Goal: Download file/media

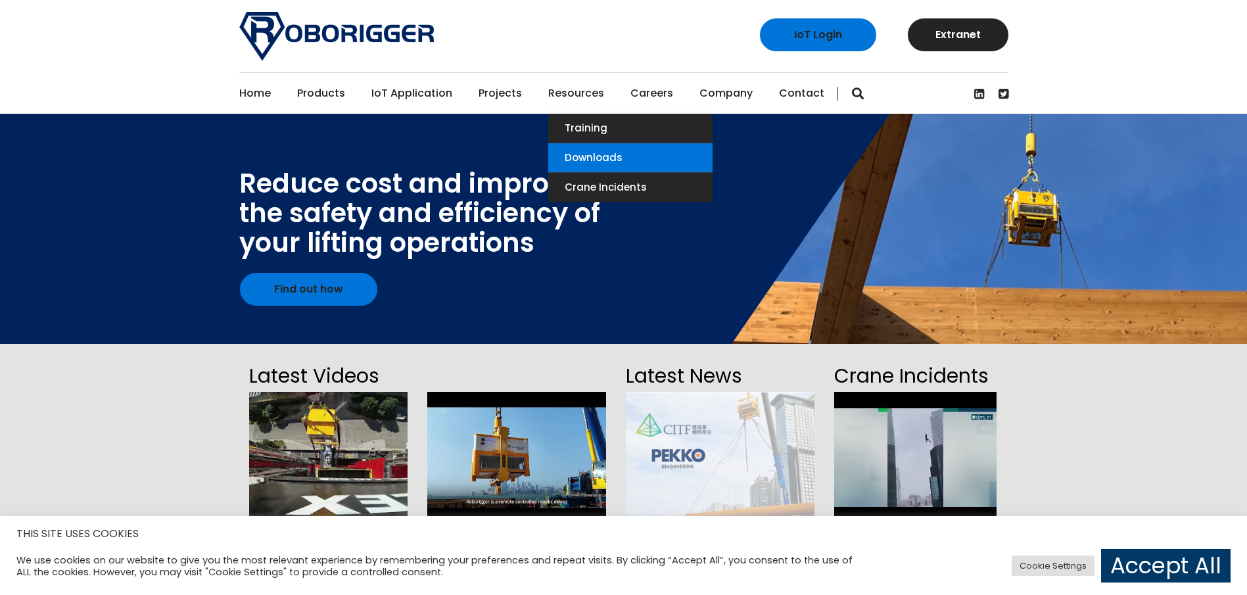
click at [592, 154] on link "Downloads" at bounding box center [630, 157] width 164 height 29
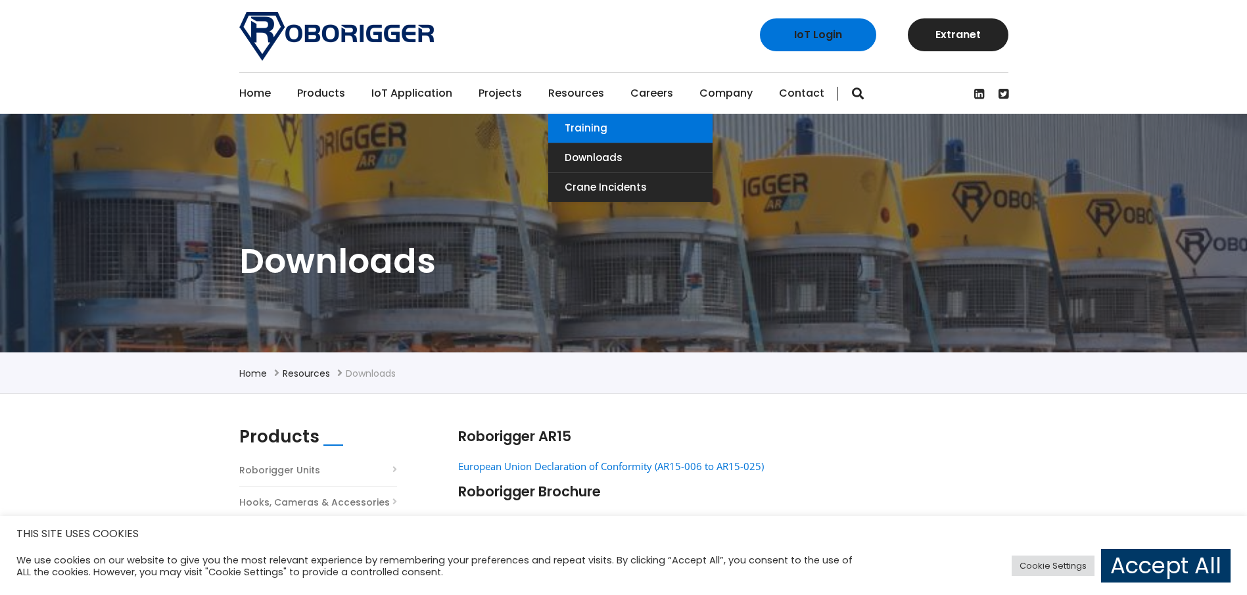
click at [584, 122] on link "Training" at bounding box center [630, 128] width 164 height 29
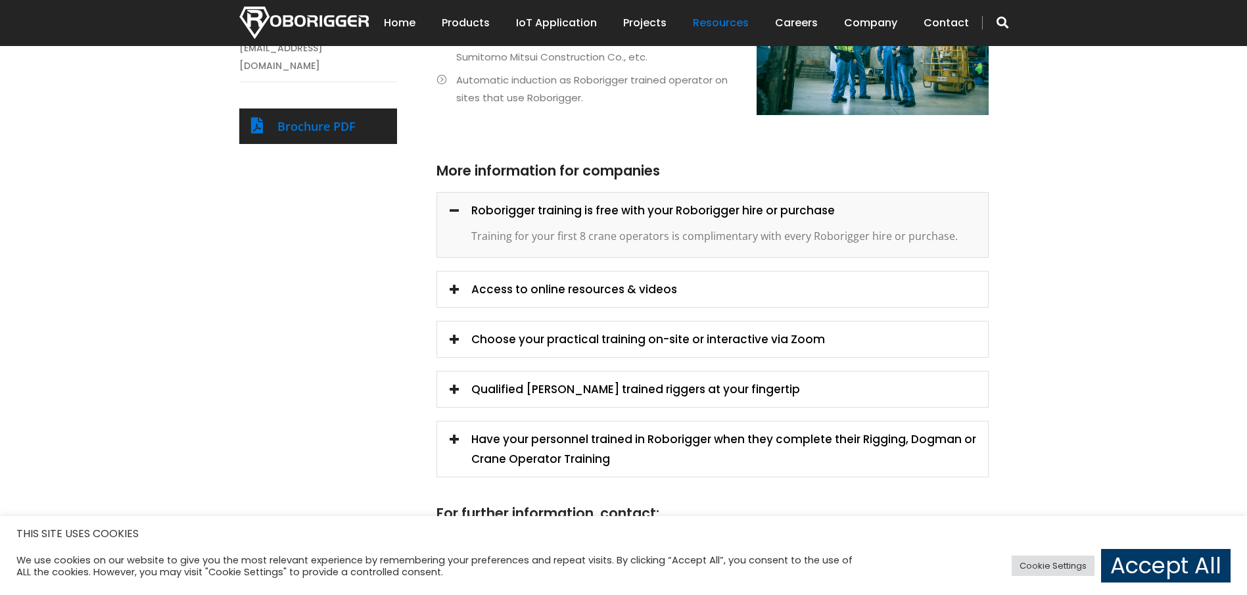
scroll to position [737, 0]
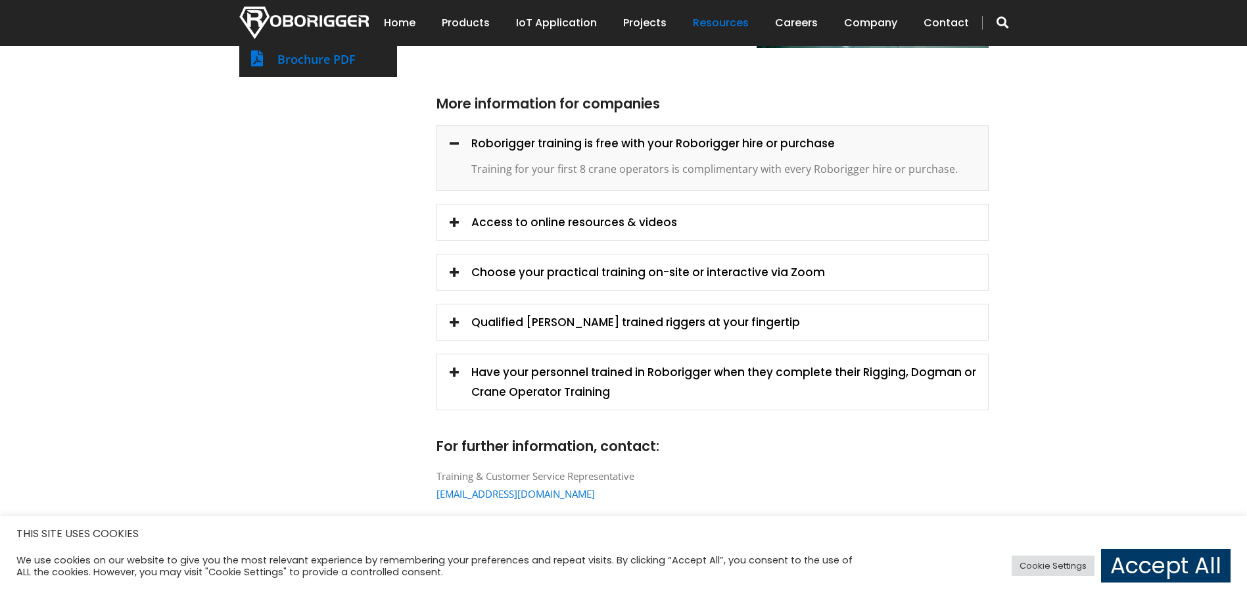
click at [450, 222] on span at bounding box center [454, 221] width 18 height 18
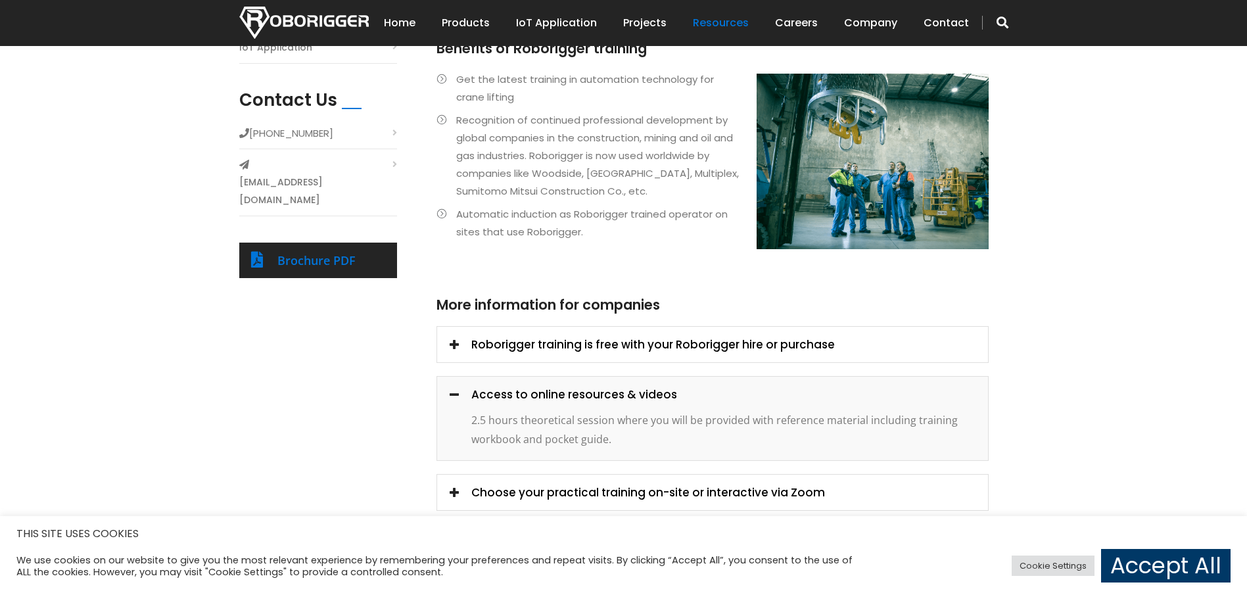
scroll to position [402, 0]
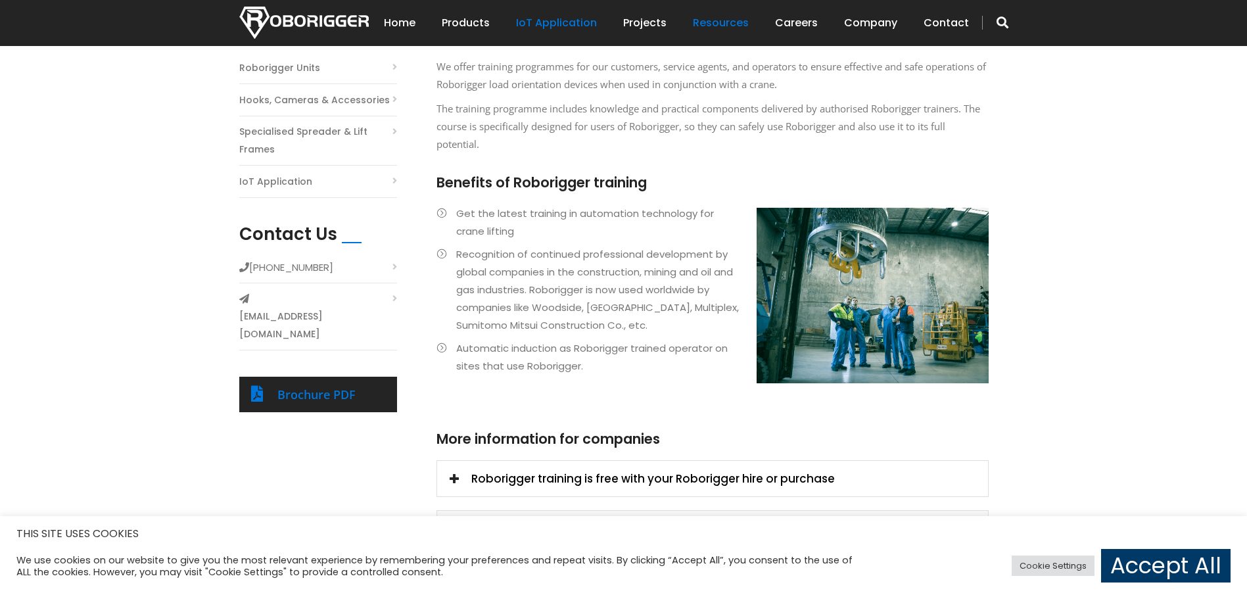
click at [559, 20] on link "IoT Application" at bounding box center [556, 23] width 81 height 41
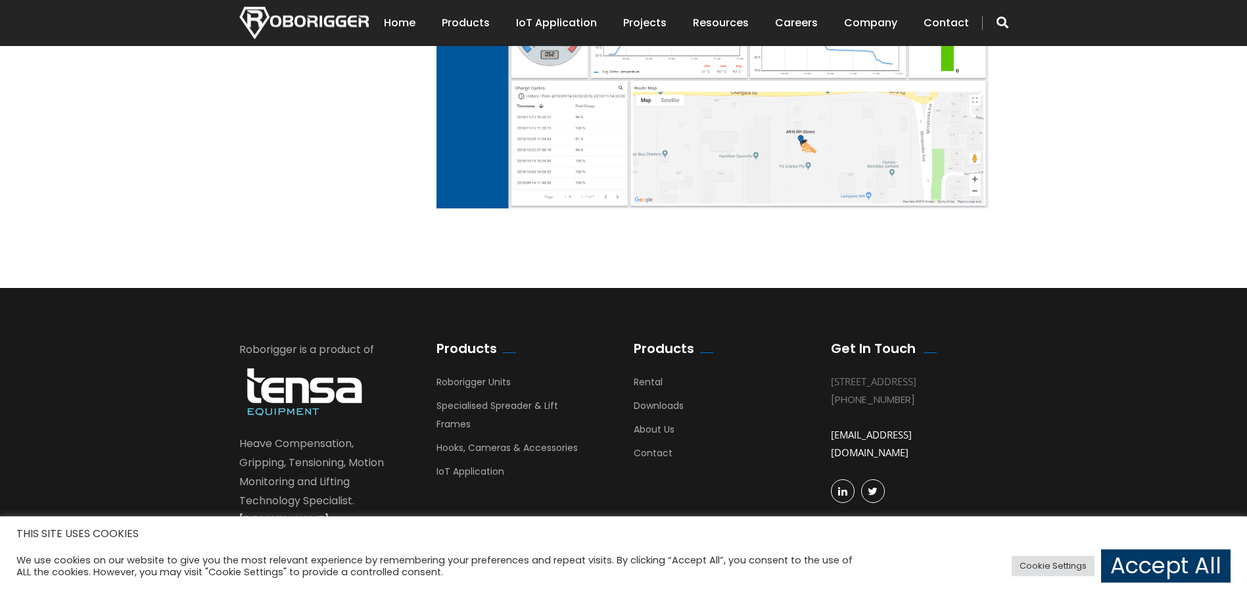
scroll to position [1581, 0]
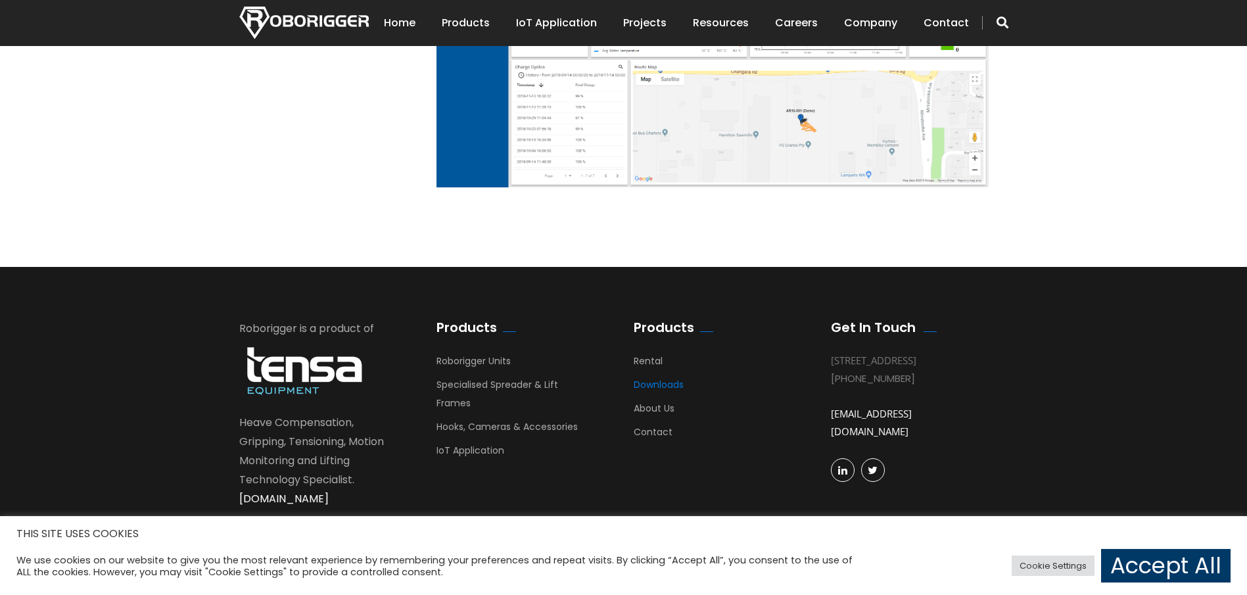
click at [642, 381] on link "Downloads" at bounding box center [659, 388] width 50 height 20
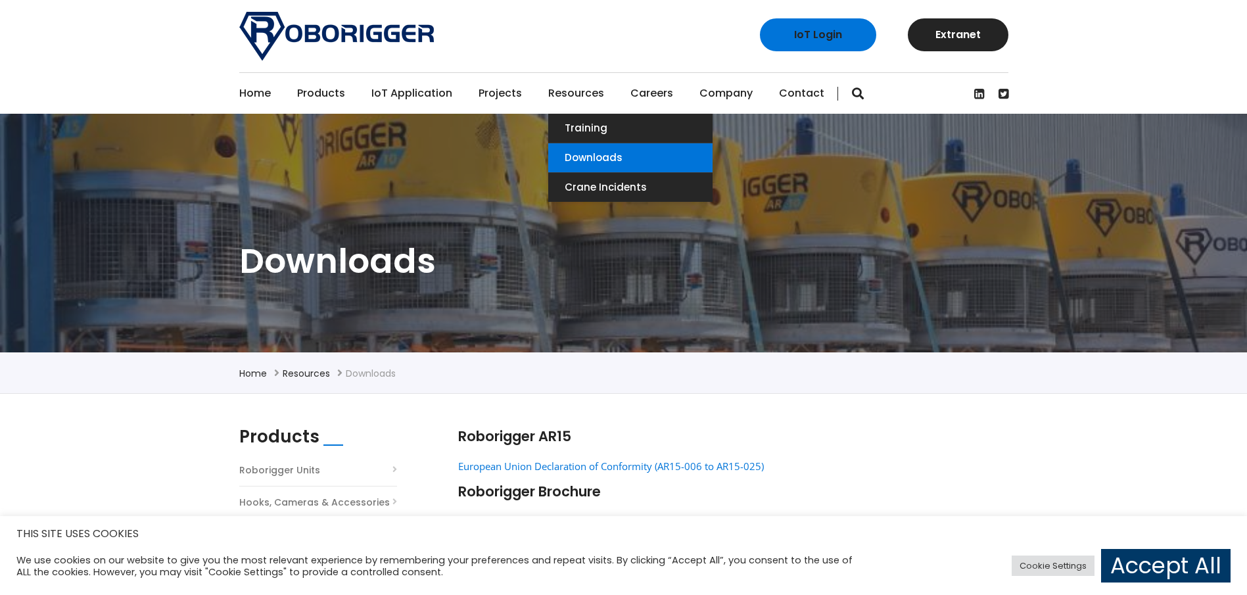
click at [579, 153] on link "Downloads" at bounding box center [630, 157] width 164 height 29
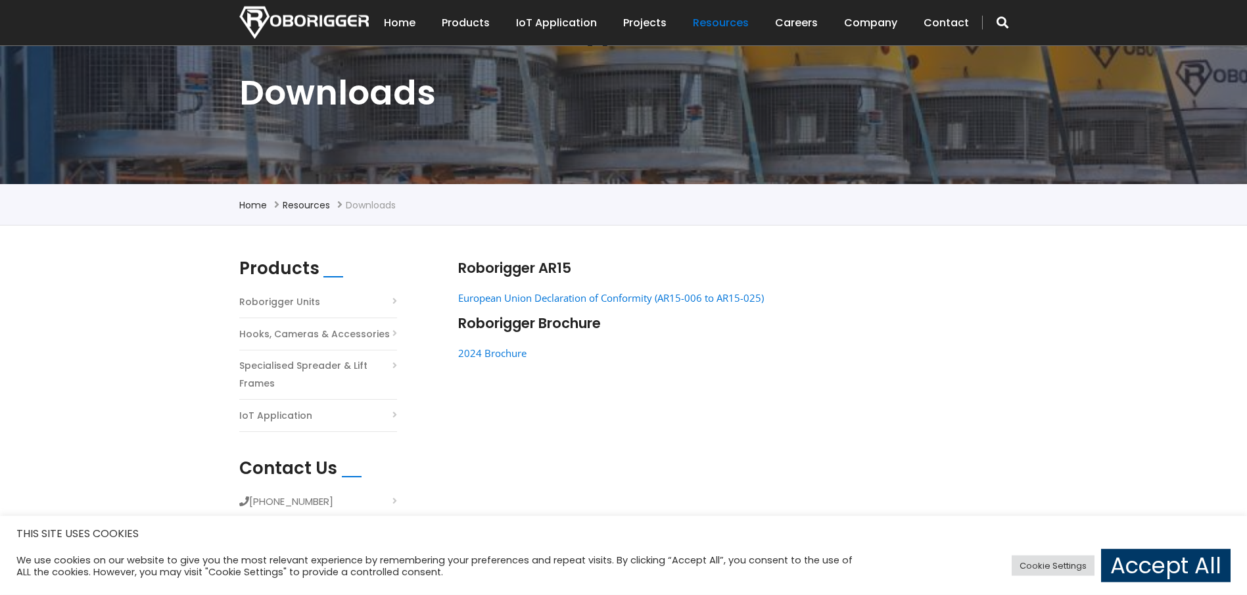
scroll to position [202, 0]
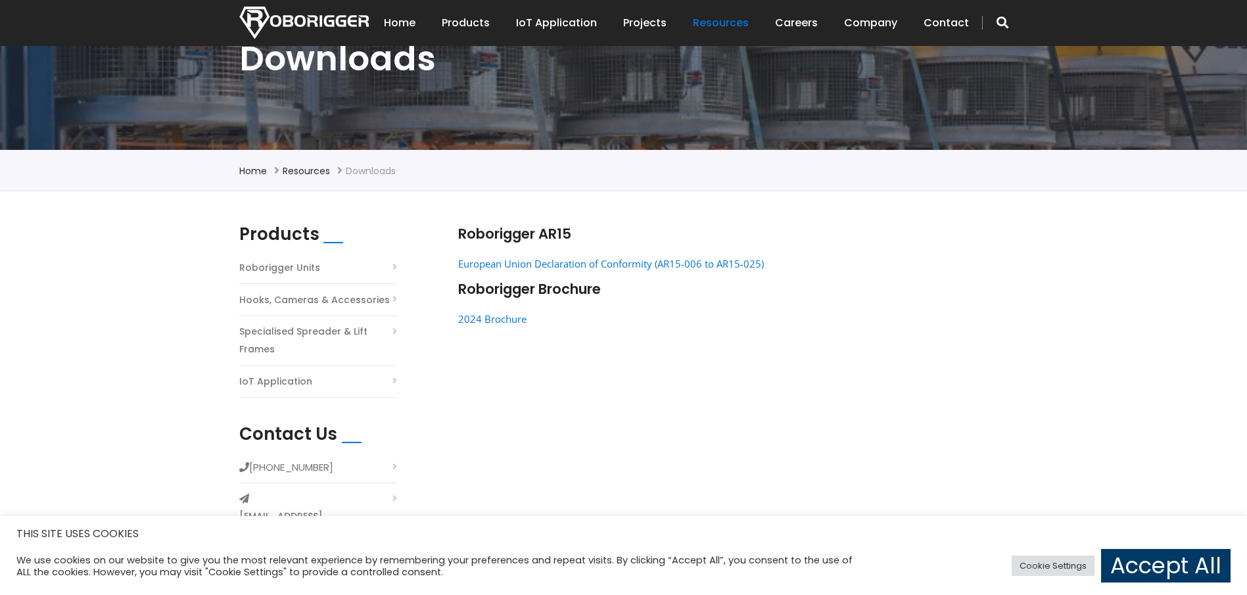
click at [298, 263] on link "Roborigger Units" at bounding box center [279, 268] width 81 height 18
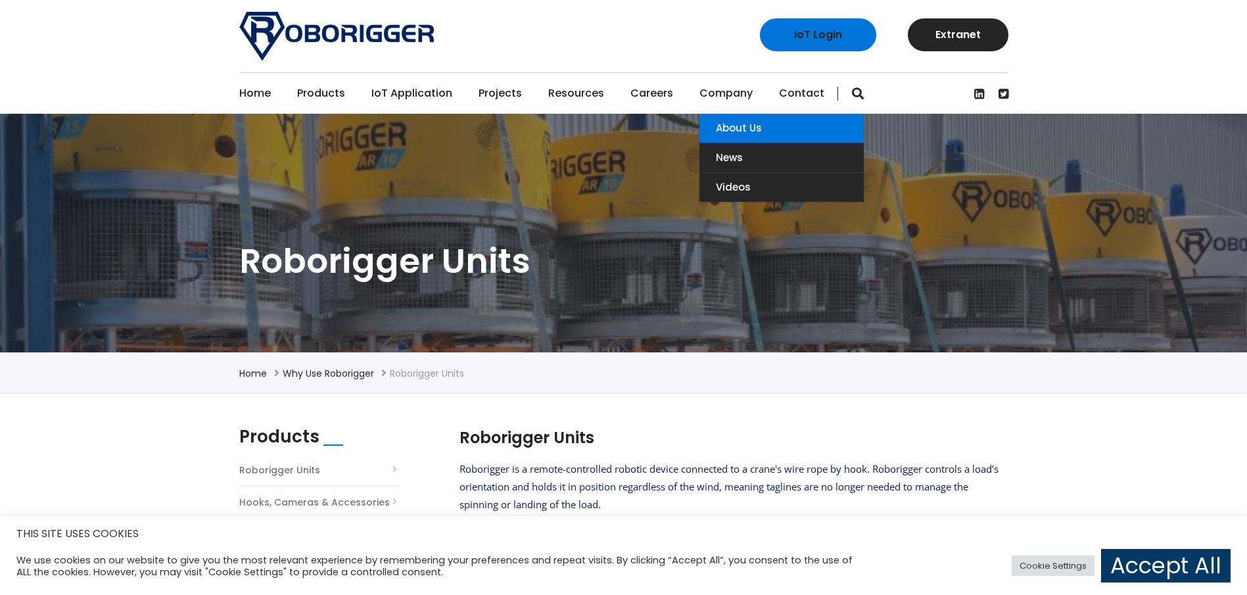
click at [721, 126] on link "About Us" at bounding box center [781, 128] width 164 height 29
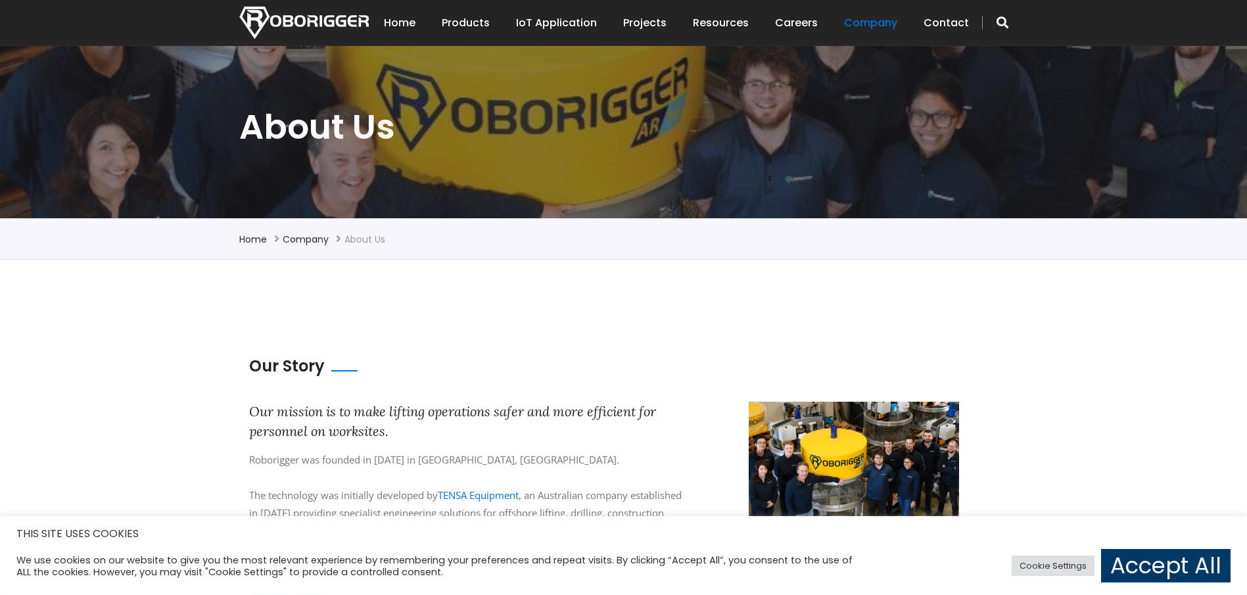
scroll to position [201, 0]
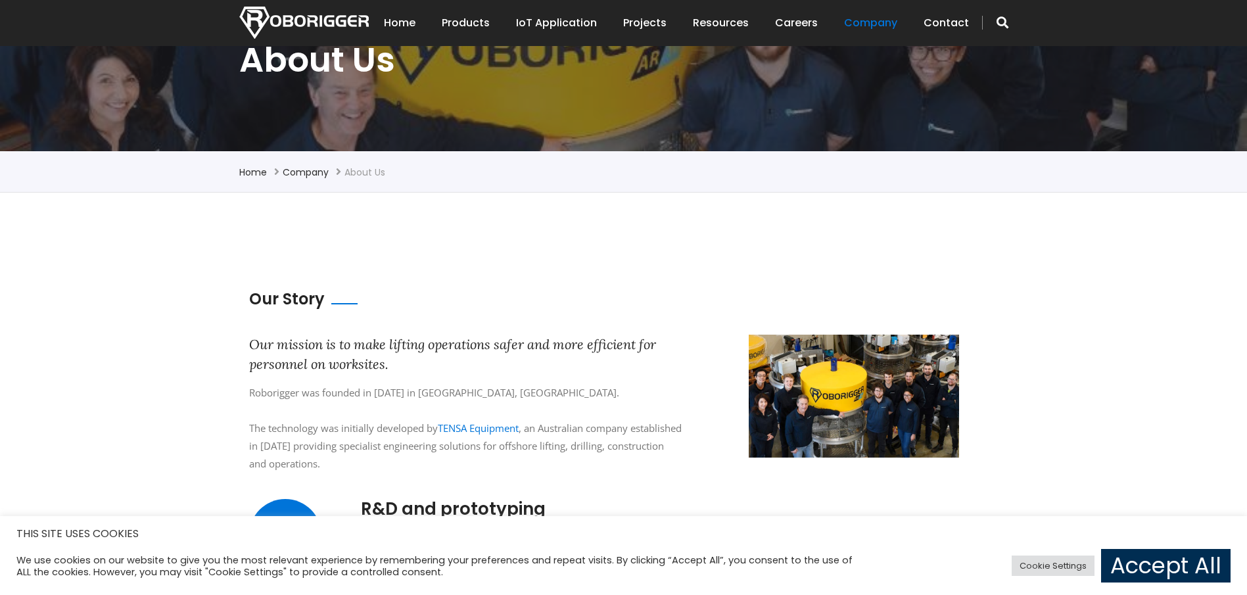
click at [1160, 572] on link "Accept All" at bounding box center [1165, 566] width 129 height 34
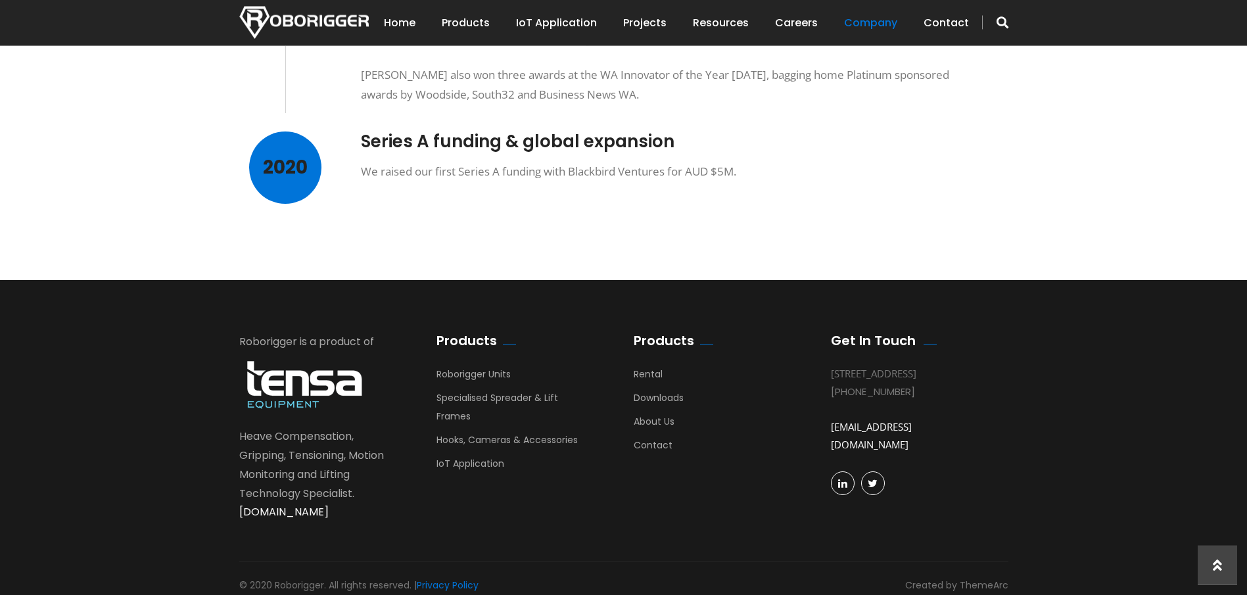
scroll to position [1171, 0]
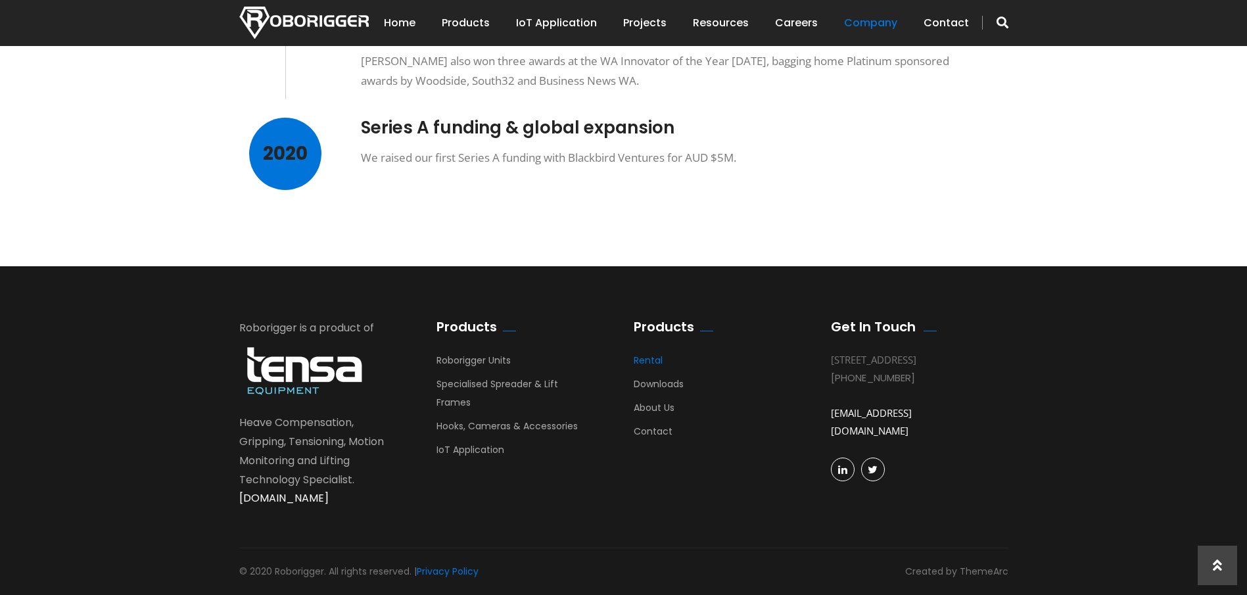
click at [651, 357] on link "Rental" at bounding box center [648, 364] width 29 height 20
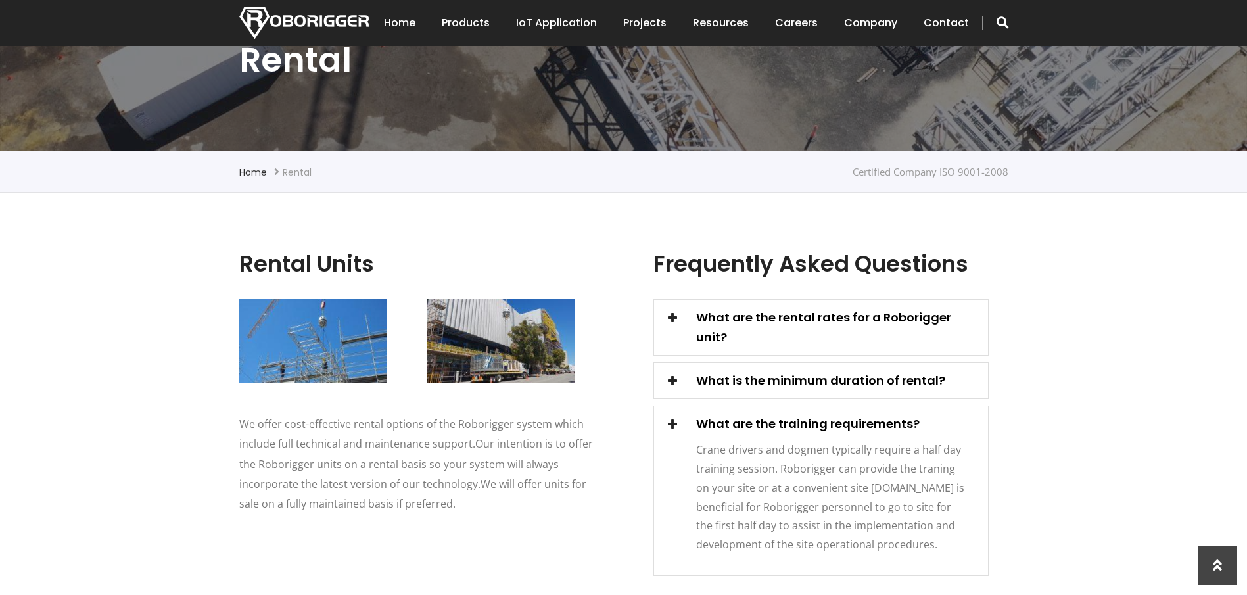
scroll to position [268, 0]
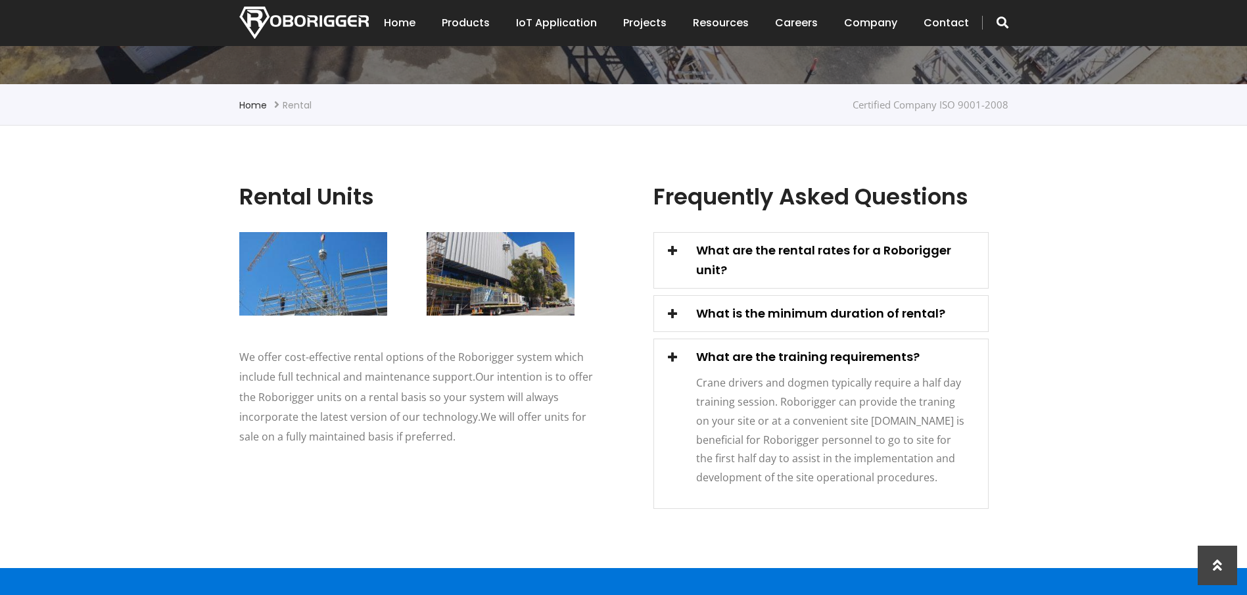
click at [669, 304] on span at bounding box center [672, 313] width 18 height 18
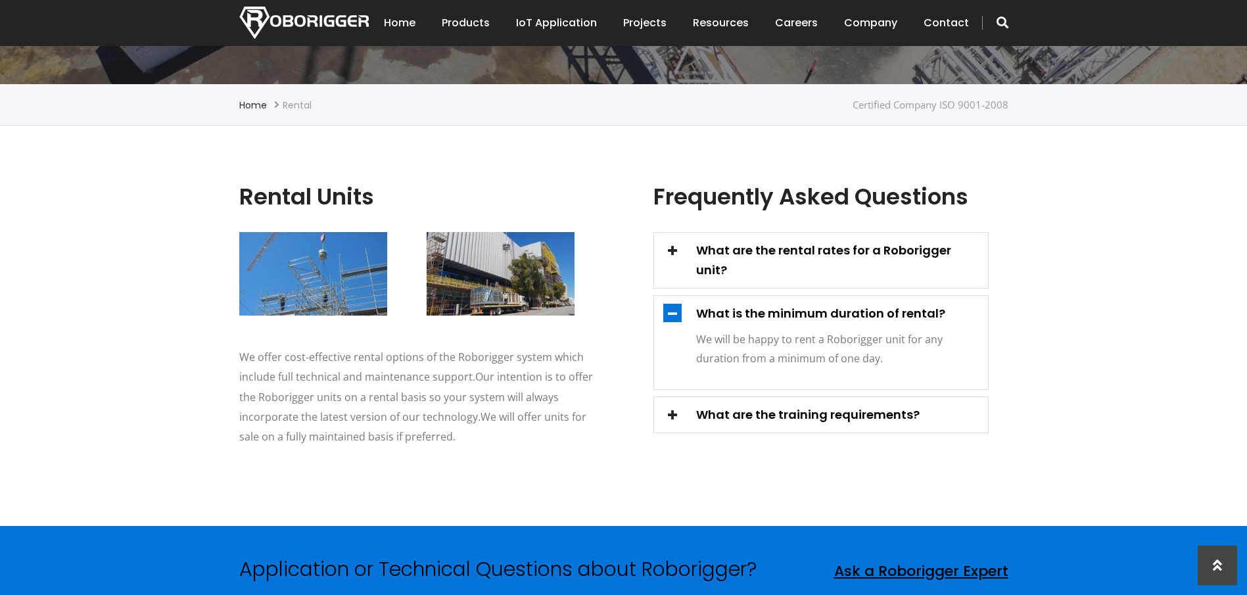
click at [669, 304] on span at bounding box center [672, 313] width 18 height 18
click at [673, 252] on span at bounding box center [672, 250] width 18 height 18
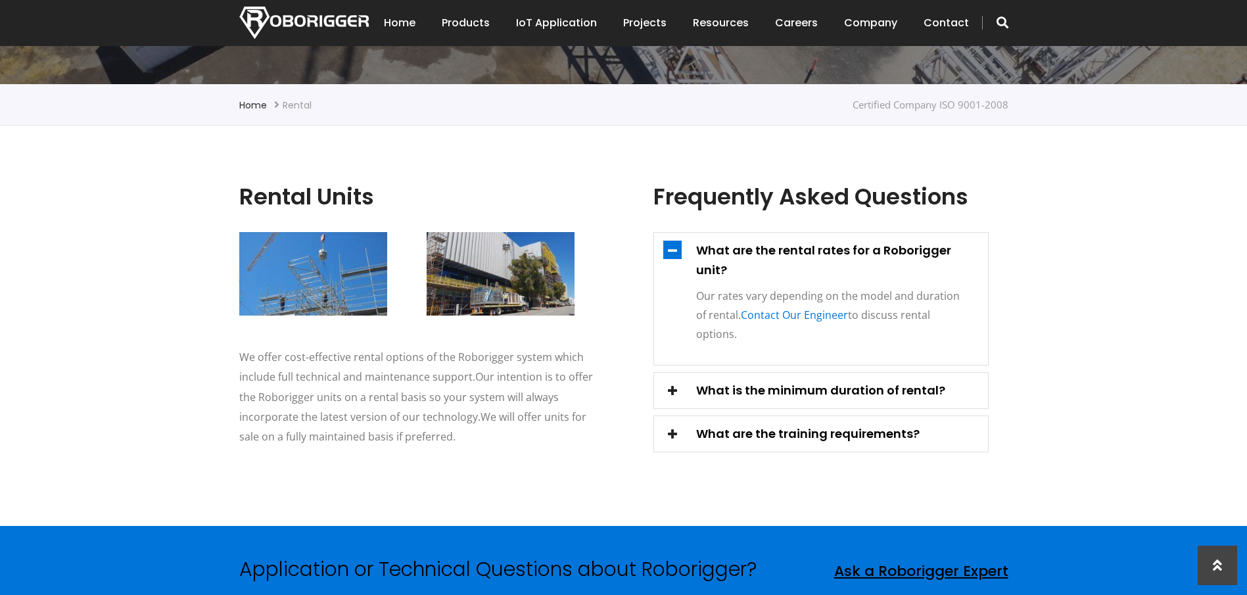
click at [673, 252] on span at bounding box center [672, 250] width 18 height 18
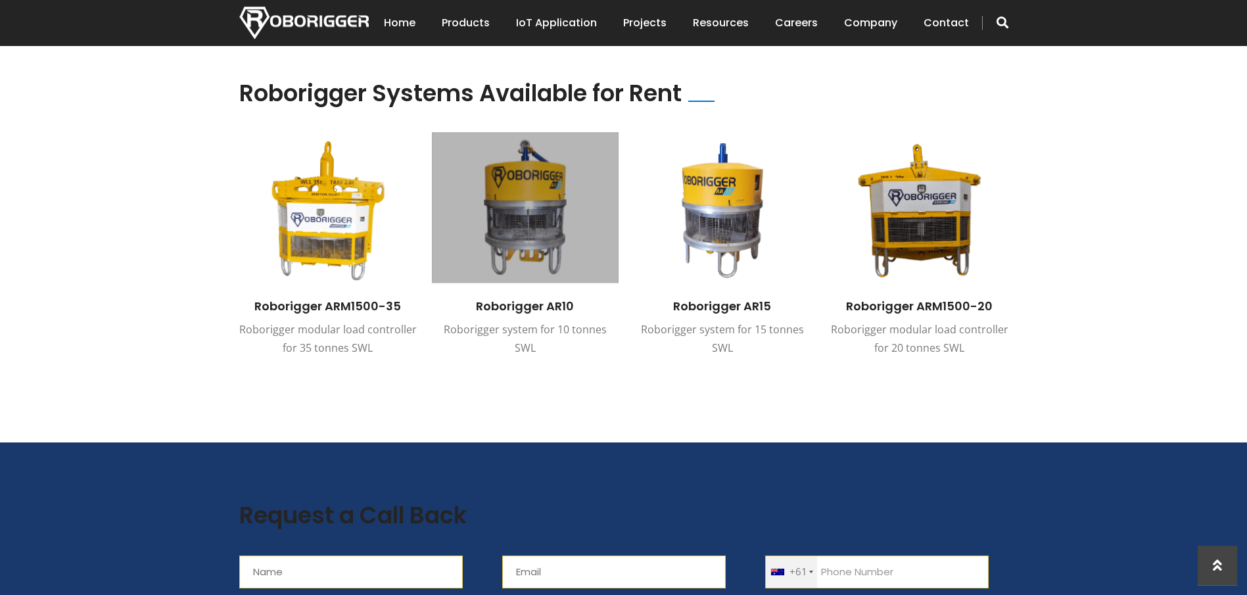
scroll to position [804, 0]
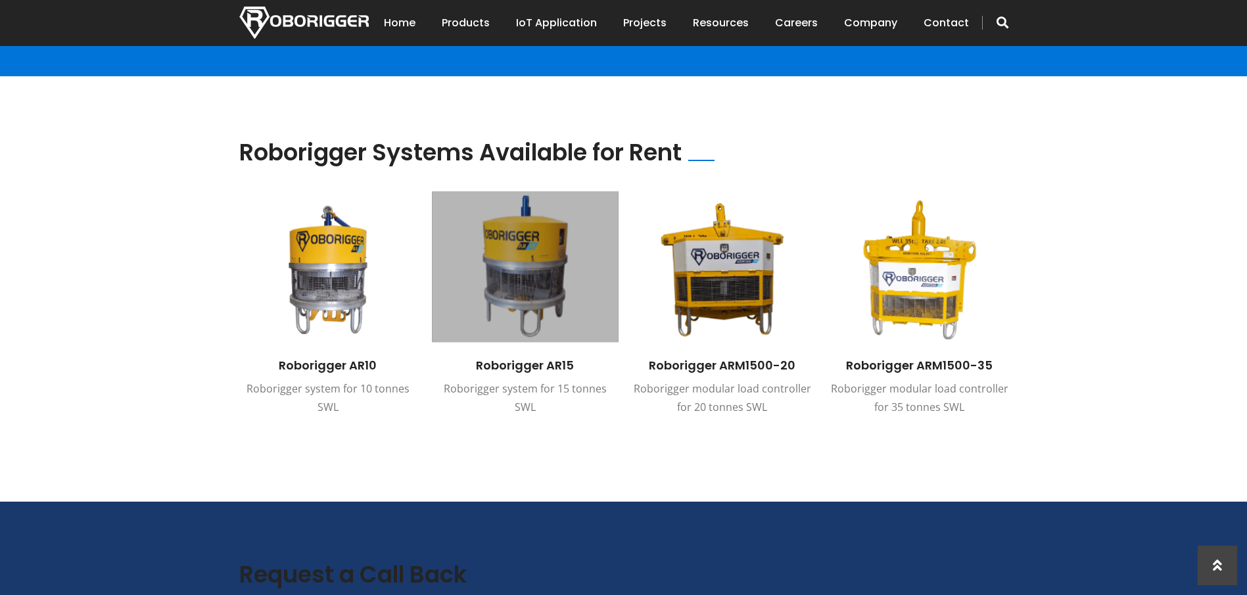
click at [517, 287] on img at bounding box center [525, 266] width 187 height 151
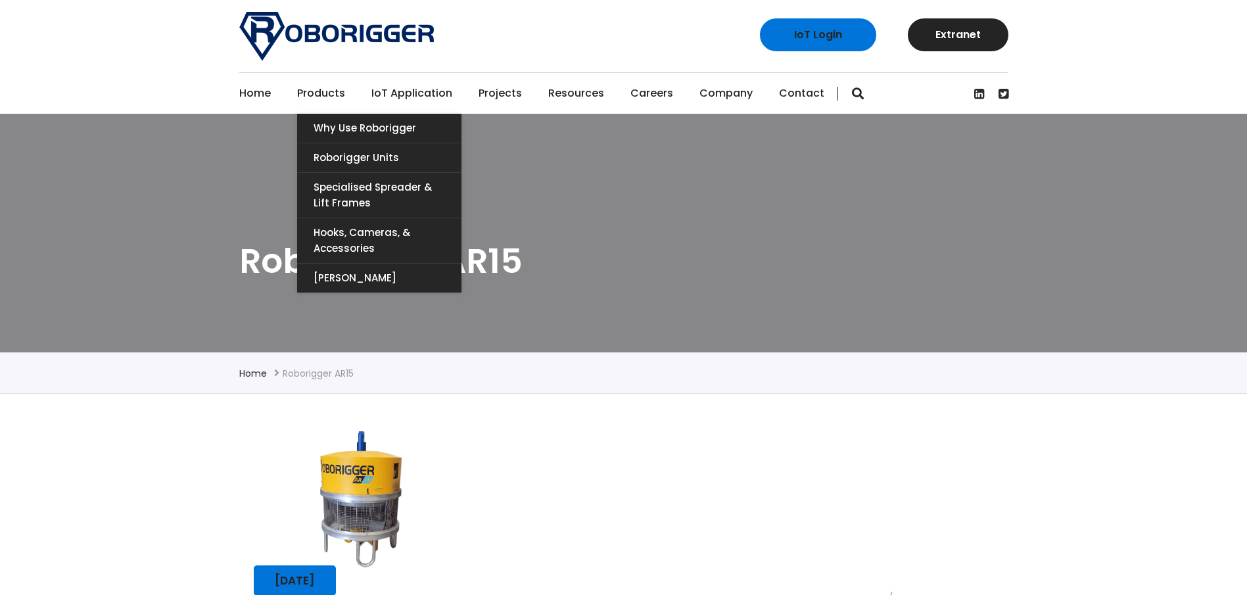
click at [312, 92] on link "Products" at bounding box center [321, 93] width 48 height 41
click at [353, 158] on link "Roborigger Units" at bounding box center [379, 157] width 164 height 29
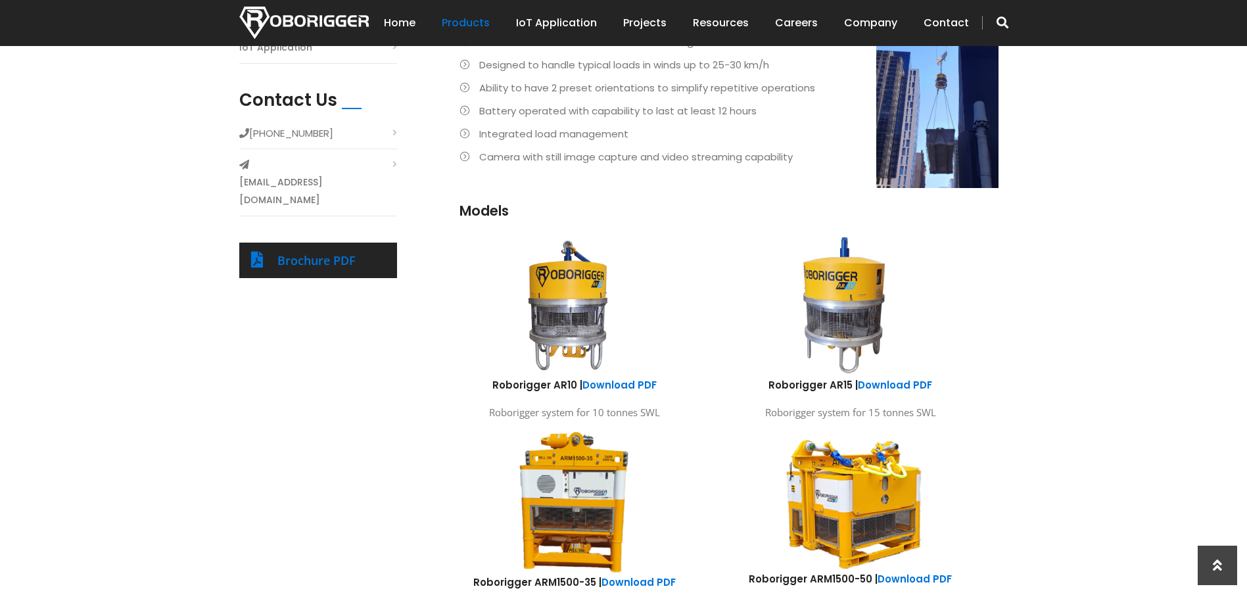
scroll to position [603, 0]
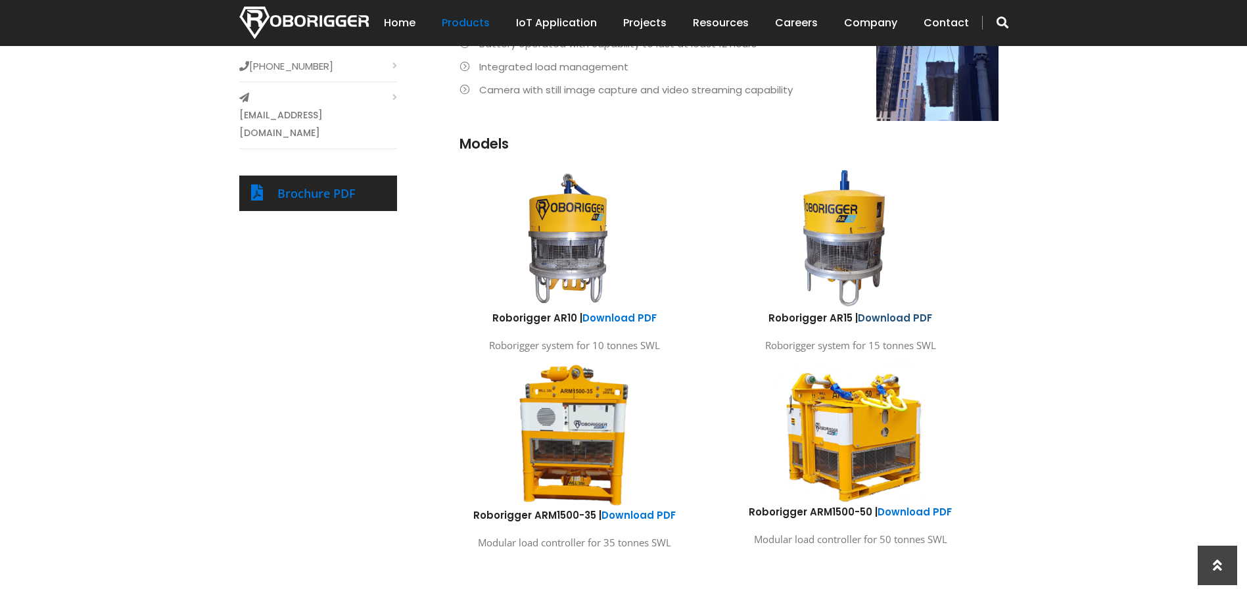
click at [905, 312] on link "Download PDF" at bounding box center [895, 318] width 74 height 14
